Goal: Information Seeking & Learning: Compare options

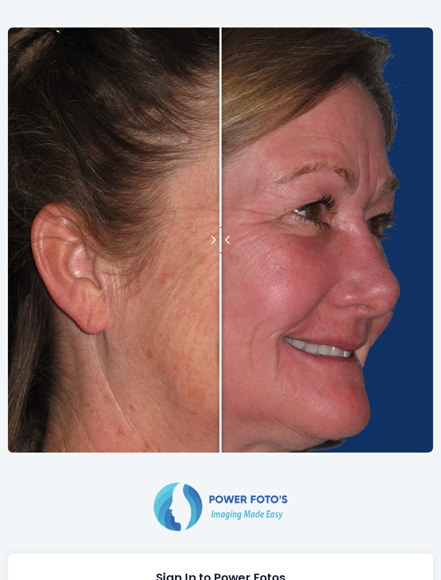
scroll to position [307, 0]
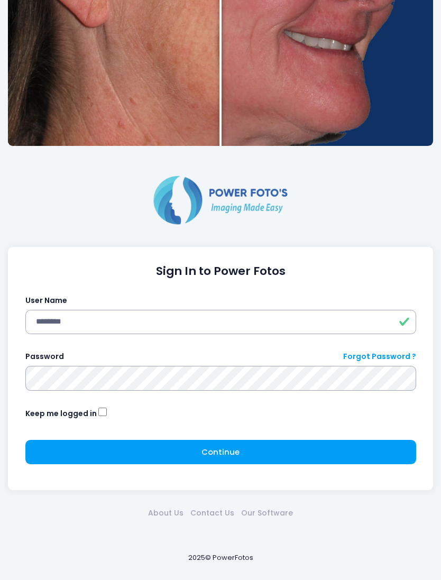
click at [234, 451] on span "Continue" at bounding box center [220, 451] width 38 height 11
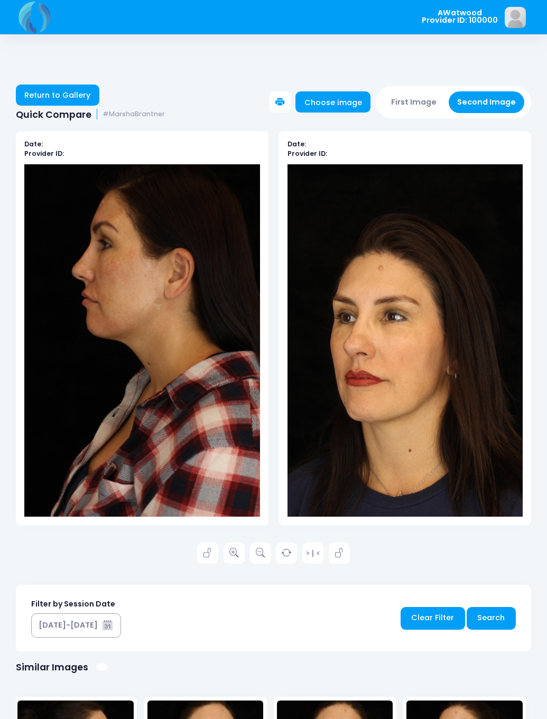
click at [70, 93] on link "Return to Gallery" at bounding box center [57, 95] width 83 height 21
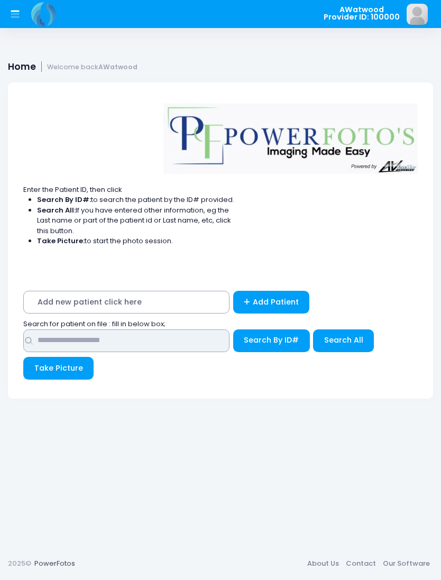
click at [85, 345] on input "text" at bounding box center [126, 340] width 206 height 23
type input "*******"
click at [342, 337] on span "Search All" at bounding box center [343, 340] width 39 height 11
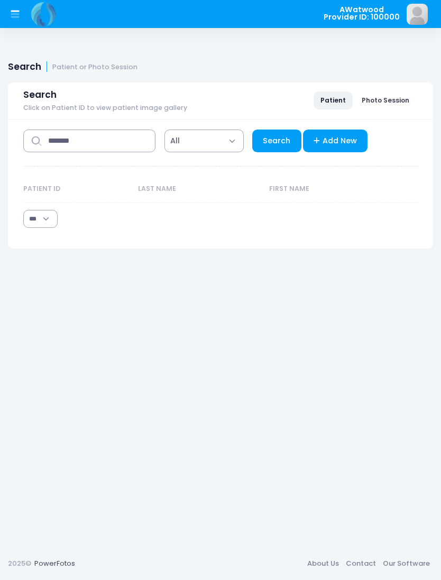
select select "***"
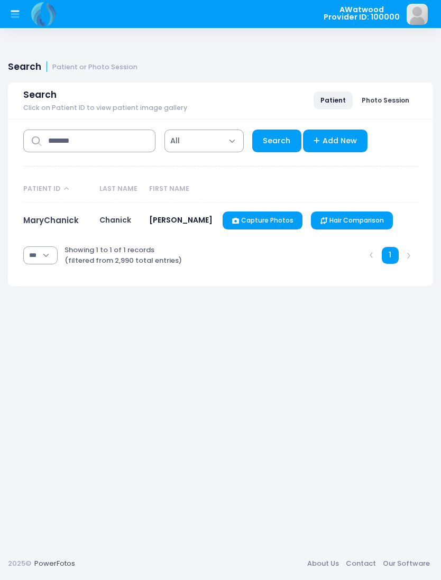
click at [71, 215] on link "MaryChanick" at bounding box center [50, 220] width 55 height 11
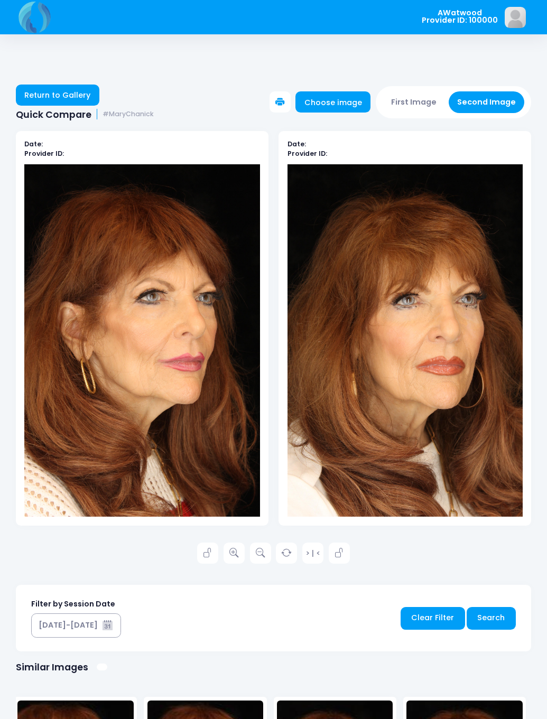
click at [236, 557] on icon at bounding box center [234, 554] width 10 height 10
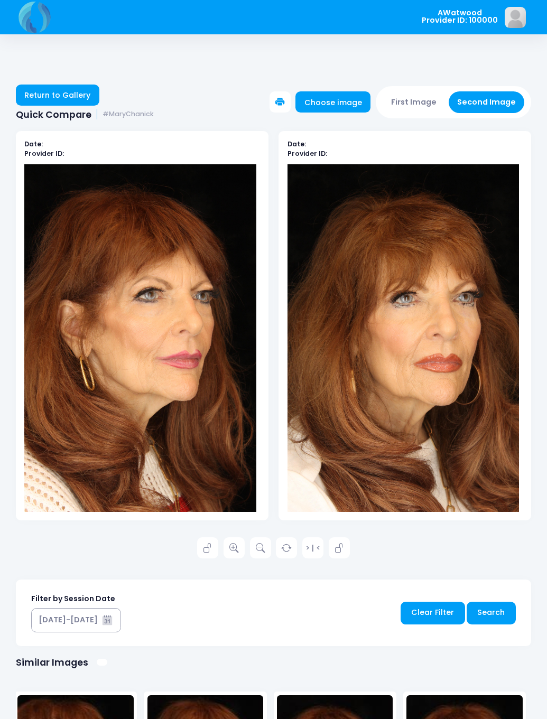
click at [55, 95] on link "Return to Gallery" at bounding box center [57, 95] width 83 height 21
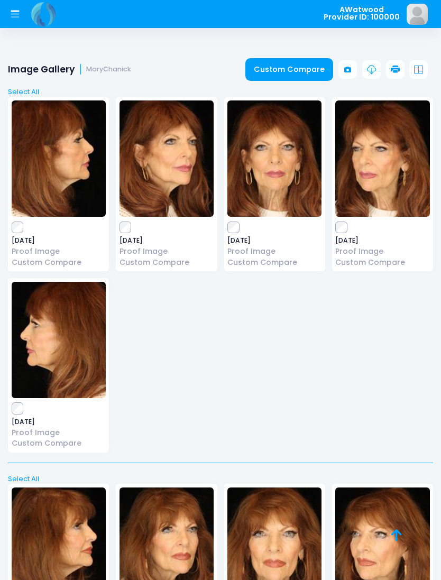
click at [276, 166] on img at bounding box center [274, 158] width 94 height 116
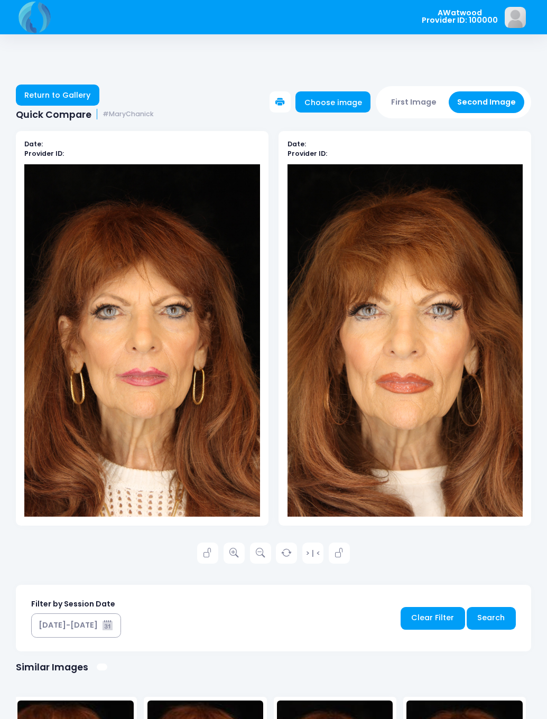
click at [236, 557] on icon at bounding box center [234, 554] width 10 height 10
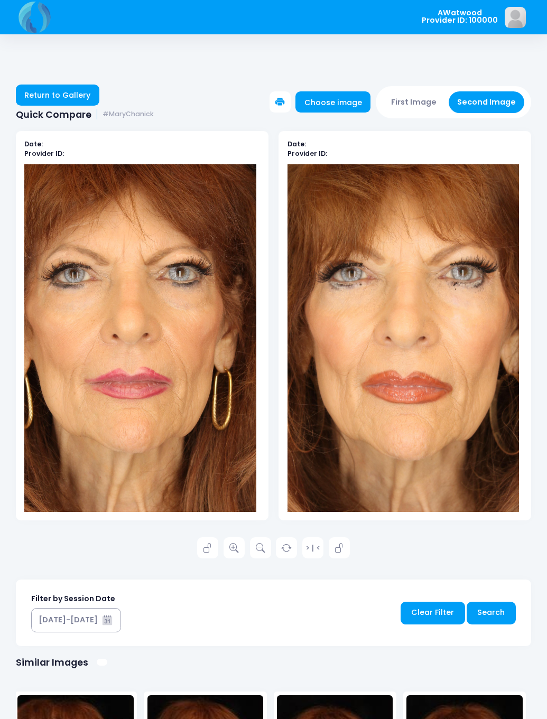
click at [64, 100] on link "Return to Gallery" at bounding box center [57, 95] width 83 height 21
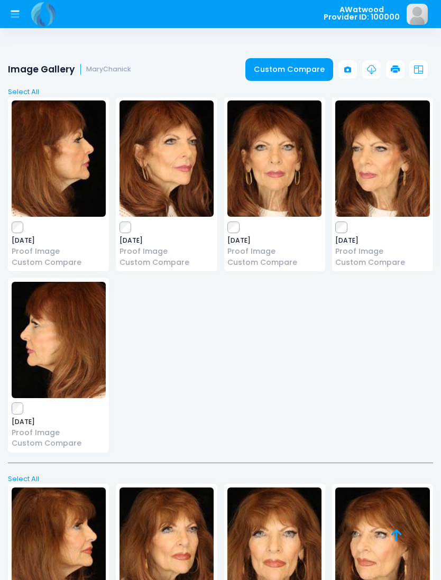
click at [382, 174] on img at bounding box center [382, 158] width 94 height 116
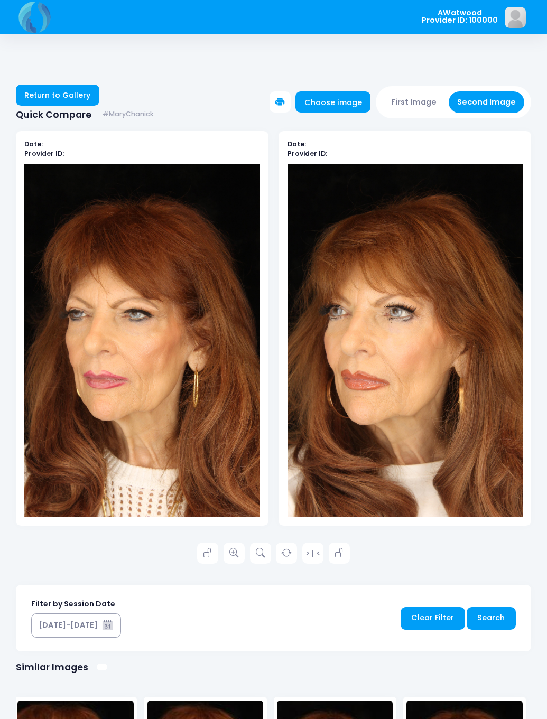
click at [233, 551] on icon at bounding box center [234, 554] width 10 height 10
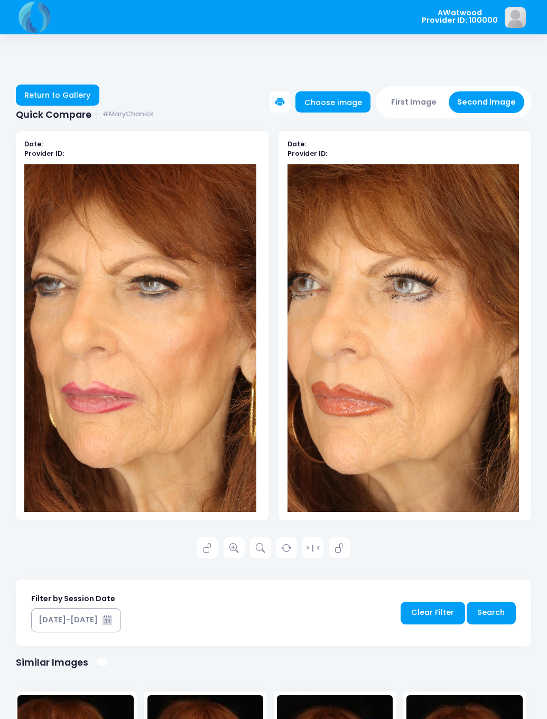
click at [99, 92] on link "Return to Gallery" at bounding box center [57, 95] width 83 height 21
click at [61, 100] on link "Return to Gallery" at bounding box center [57, 95] width 83 height 21
click at [76, 96] on link "Return to Gallery" at bounding box center [57, 95] width 83 height 21
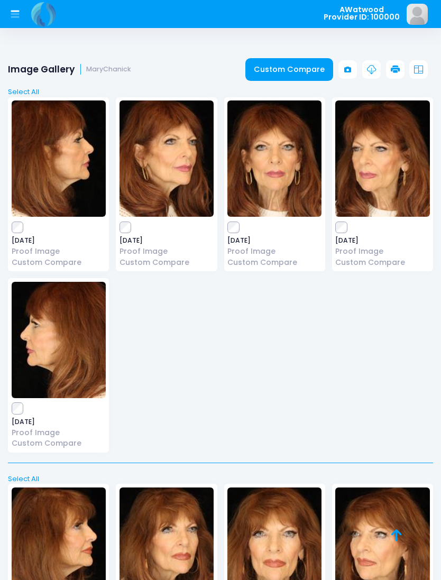
click at [173, 165] on img at bounding box center [166, 158] width 94 height 116
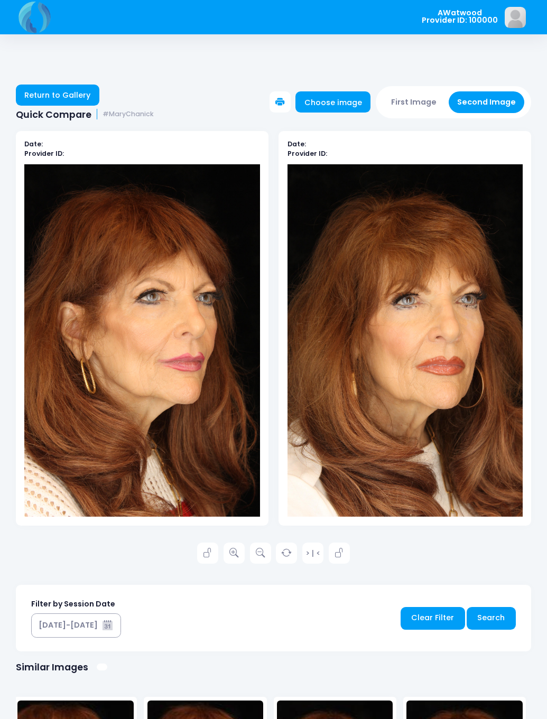
click at [239, 553] on link at bounding box center [234, 553] width 21 height 21
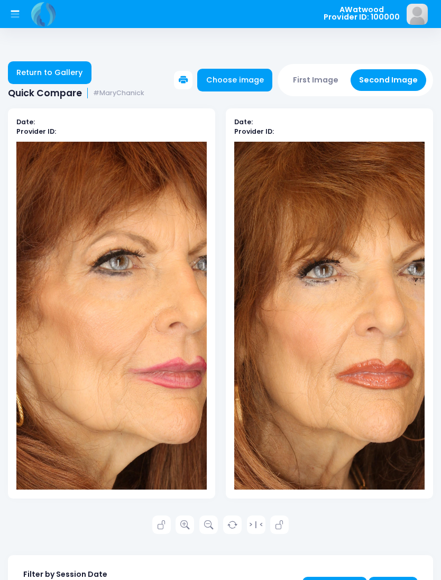
click at [57, 76] on link "Return to Gallery" at bounding box center [49, 72] width 83 height 23
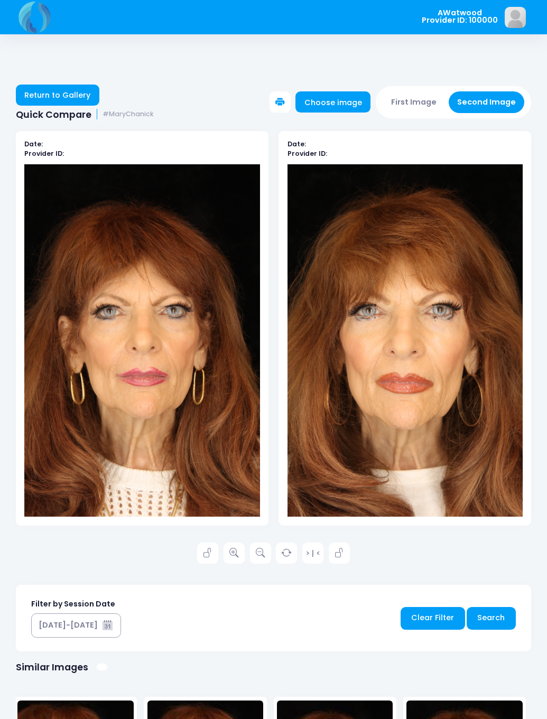
scroll to position [-11, 34]
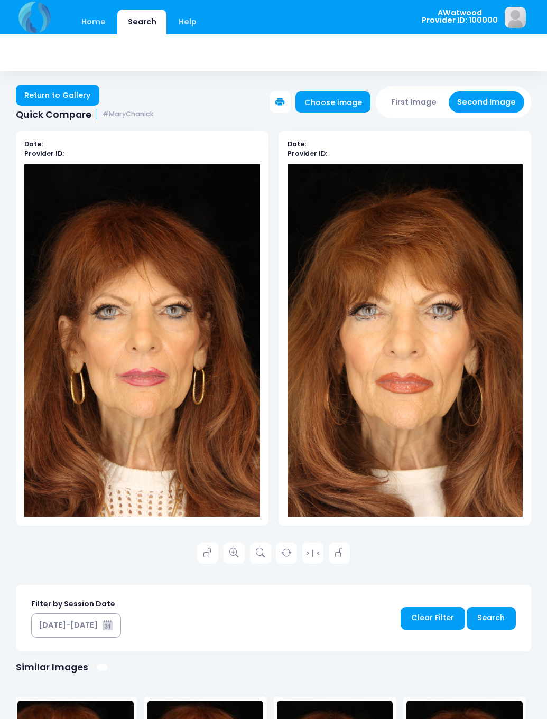
click at [230, 557] on icon at bounding box center [234, 554] width 10 height 10
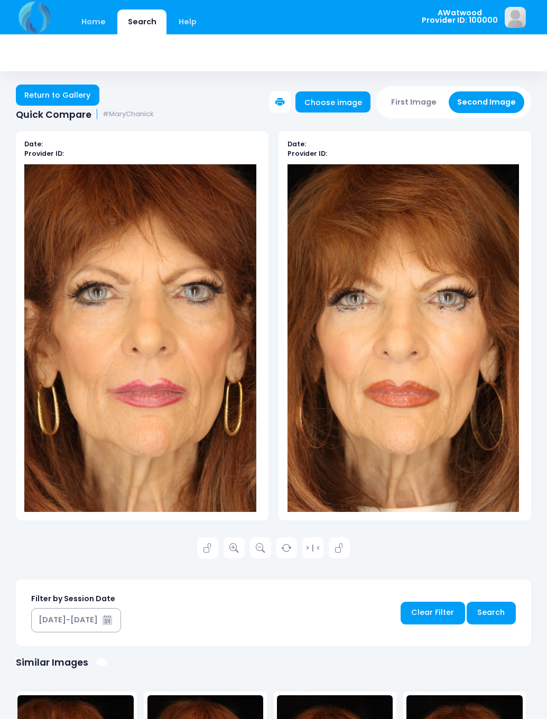
click at [205, 553] on icon at bounding box center [208, 549] width 10 height 10
click at [345, 559] on link at bounding box center [339, 547] width 21 height 21
click at [234, 553] on icon at bounding box center [234, 549] width 10 height 10
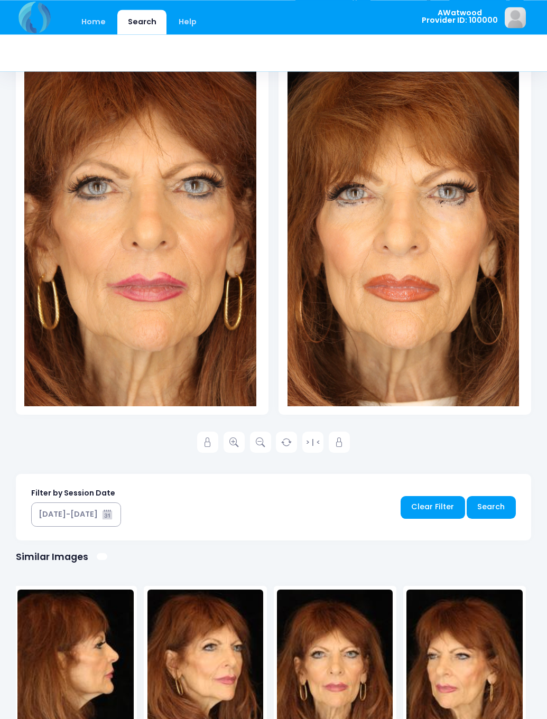
scroll to position [105, 0]
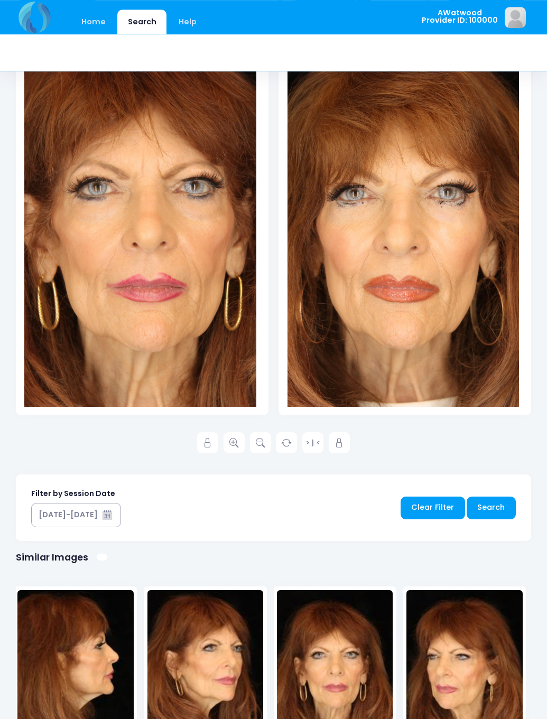
click at [234, 448] on icon at bounding box center [234, 444] width 10 height 10
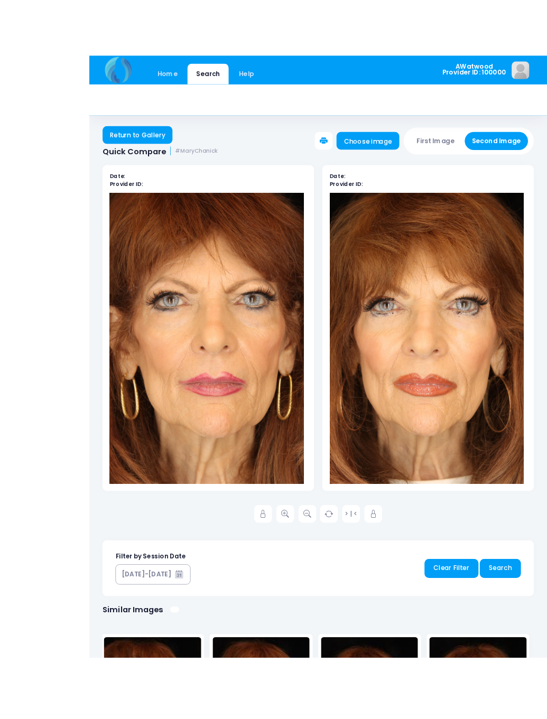
scroll to position [13, 0]
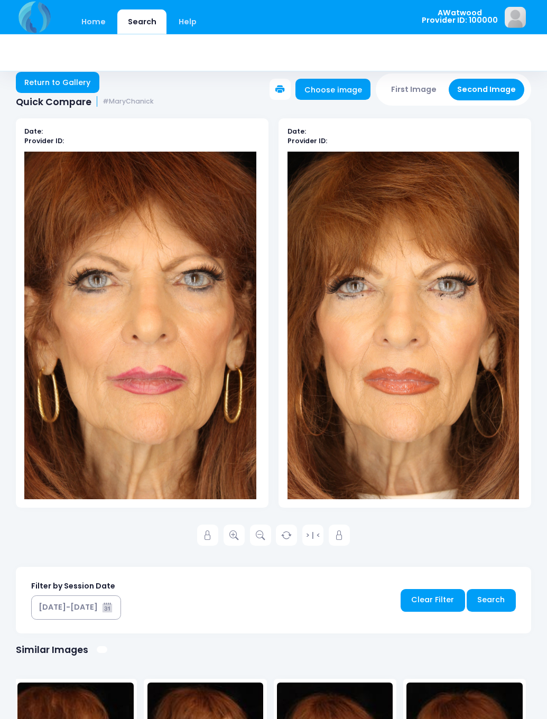
click at [233, 538] on icon at bounding box center [234, 536] width 10 height 10
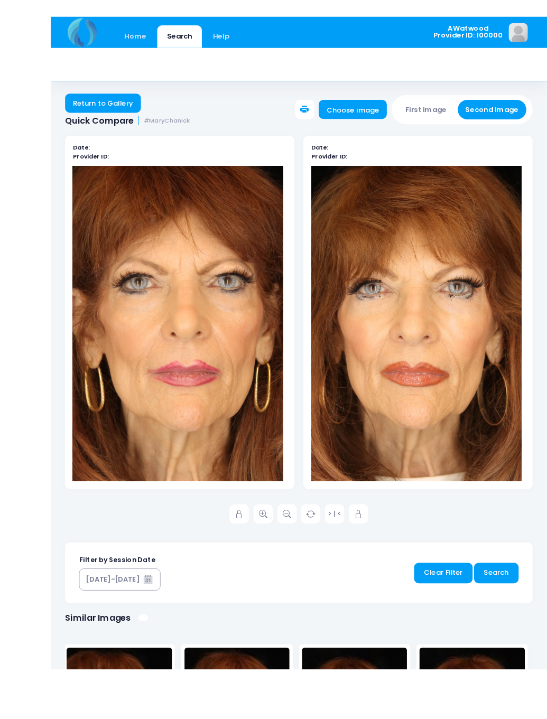
scroll to position [3, 0]
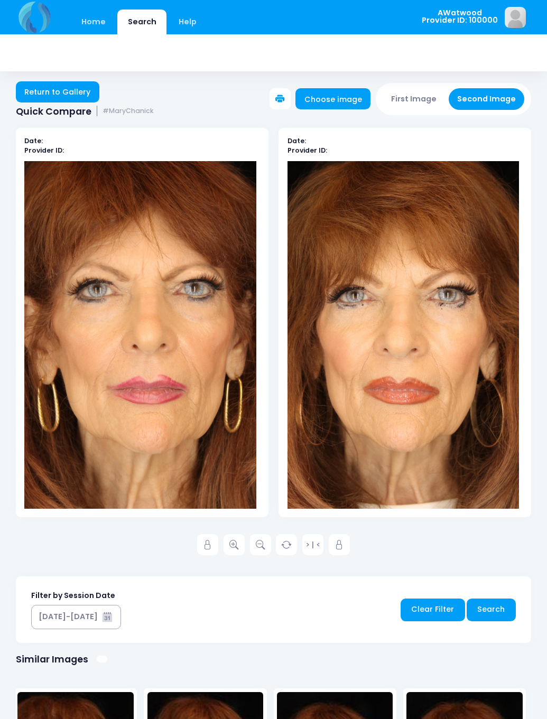
click at [230, 550] on icon at bounding box center [234, 546] width 10 height 10
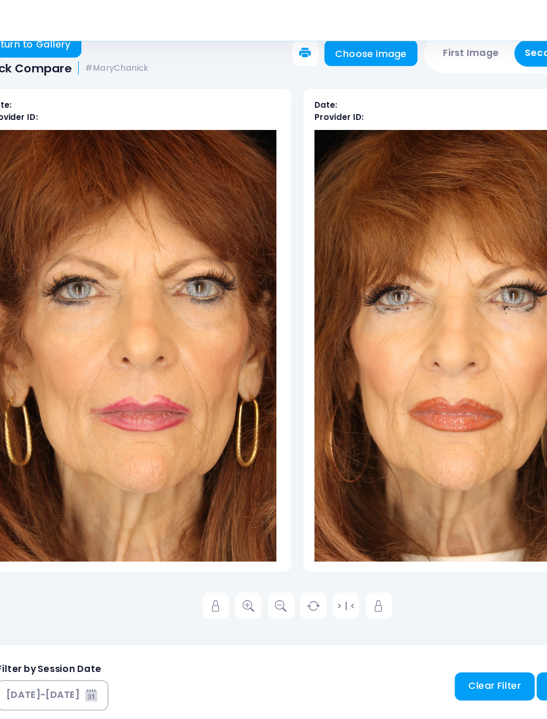
scroll to position [0, 0]
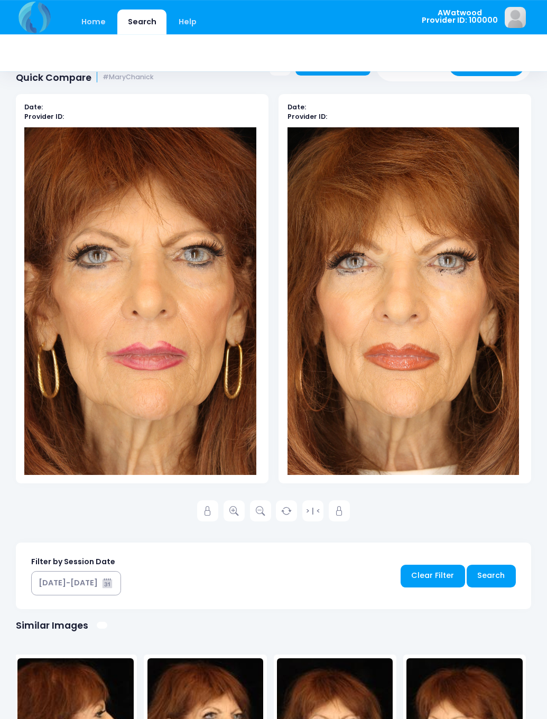
click at [205, 516] on icon at bounding box center [208, 512] width 10 height 10
click at [344, 516] on icon at bounding box center [340, 512] width 10 height 10
